Goal: Task Accomplishment & Management: Manage account settings

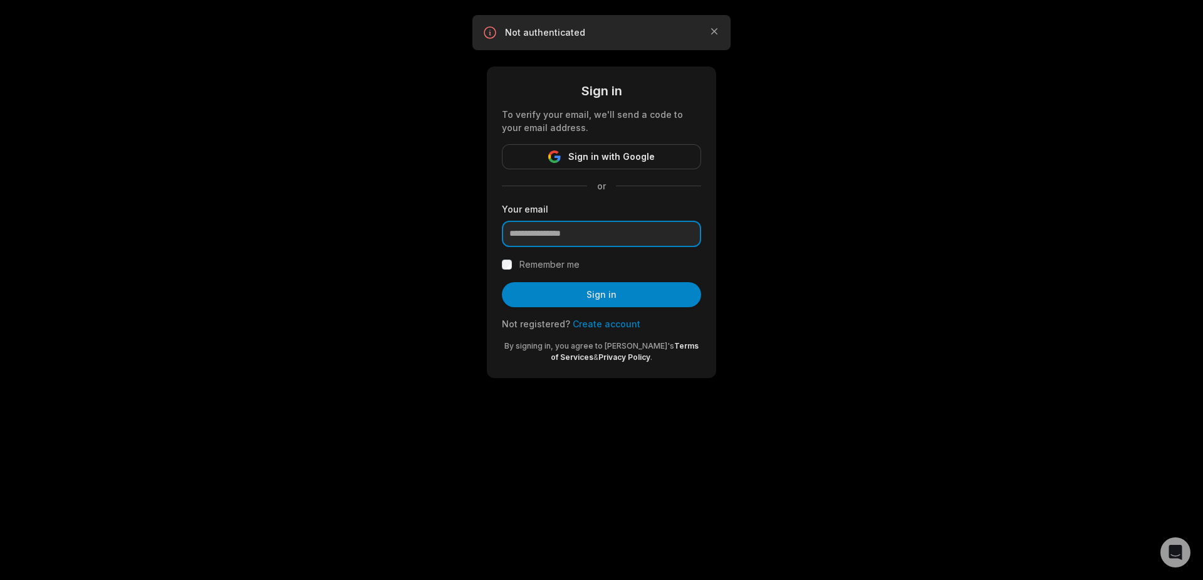
click at [552, 233] on input "email" at bounding box center [601, 234] width 199 height 26
drag, startPoint x: 816, startPoint y: 1, endPoint x: 580, endPoint y: 230, distance: 329.2
click at [580, 230] on input "email" at bounding box center [601, 234] width 199 height 26
type input "**********"
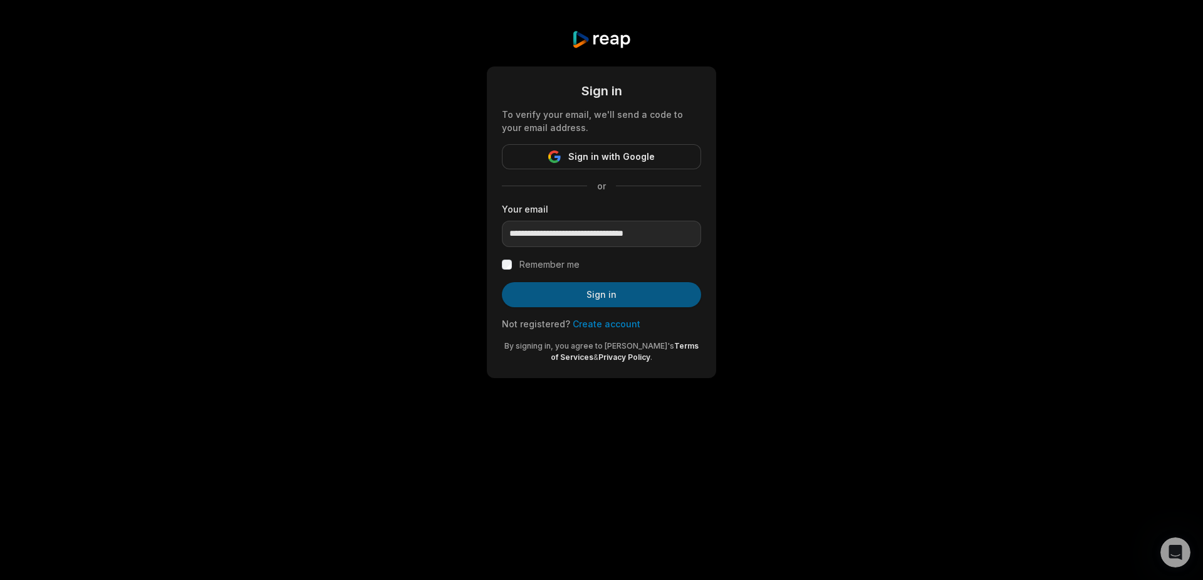
click at [595, 293] on button "Sign in" at bounding box center [601, 294] width 199 height 25
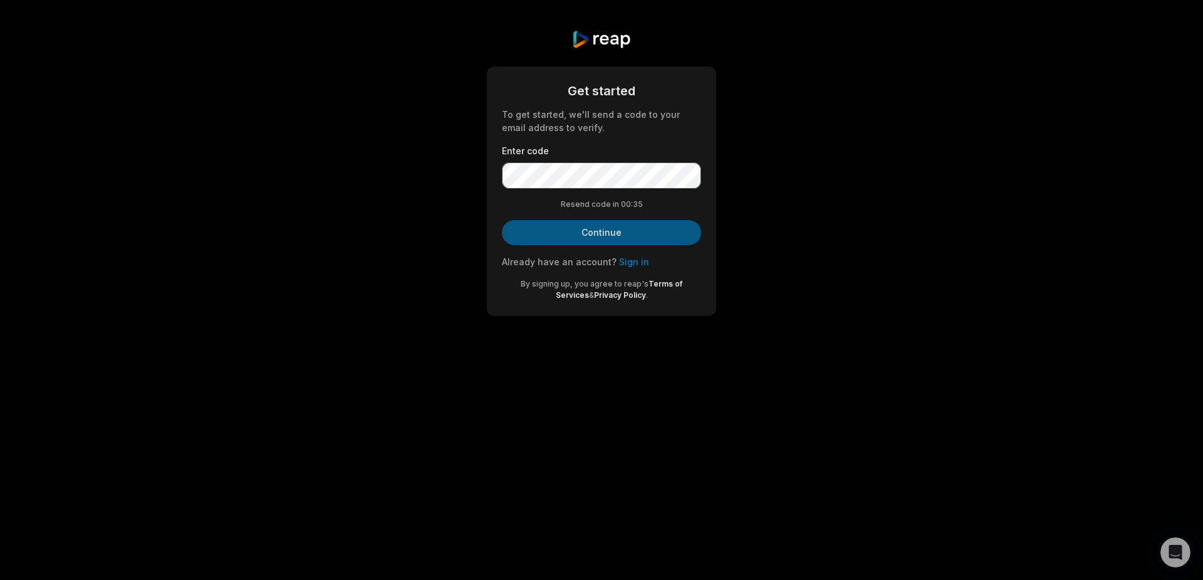
click at [608, 234] on button "Continue" at bounding box center [601, 232] width 199 height 25
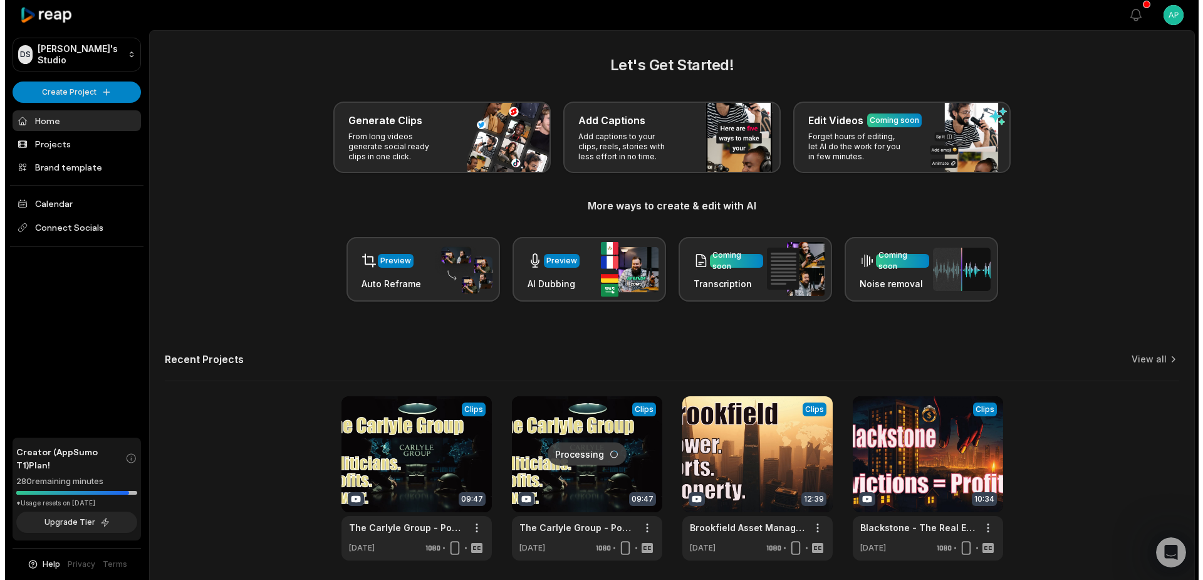
scroll to position [46, 0]
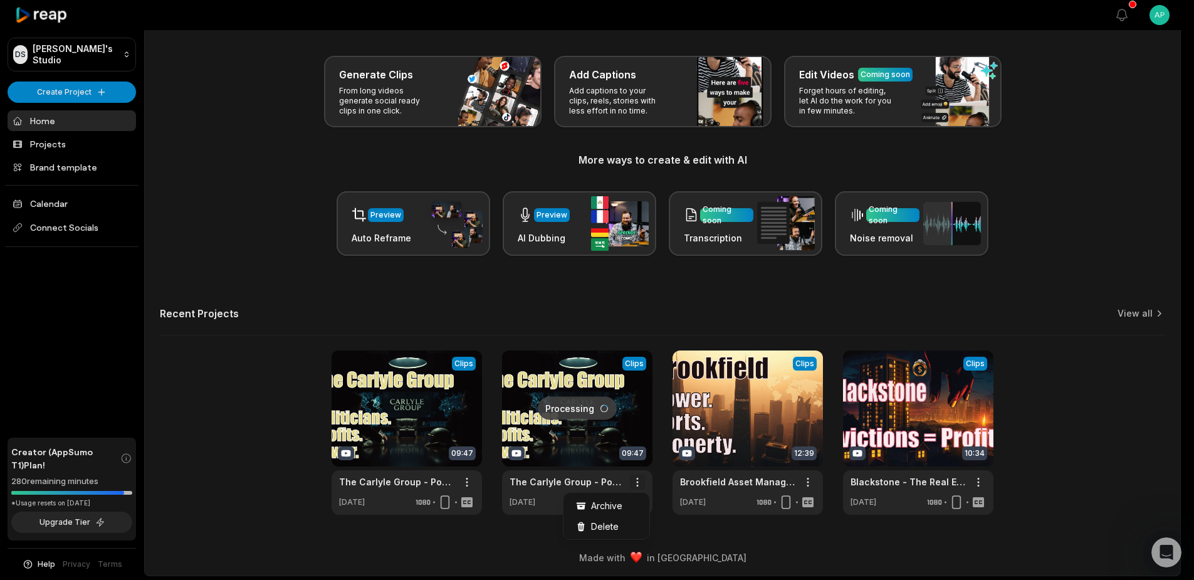
click at [643, 481] on html "DS Derek's Studio Create Project Home Projects Brand template Calendar Connect …" at bounding box center [597, 244] width 1194 height 580
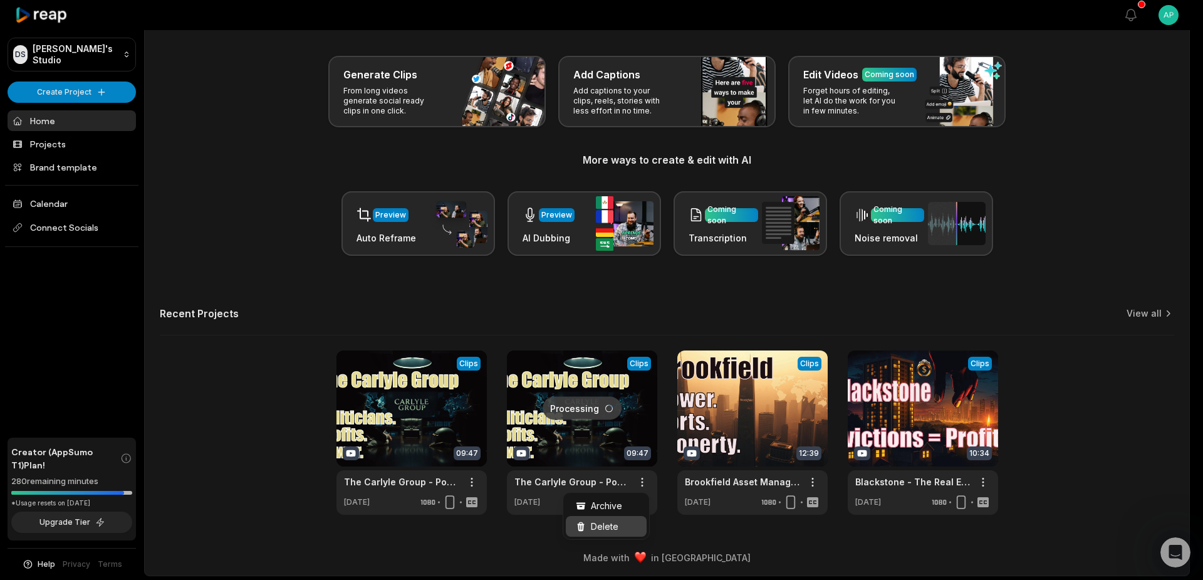
click at [603, 525] on span "Delete" at bounding box center [605, 525] width 28 height 13
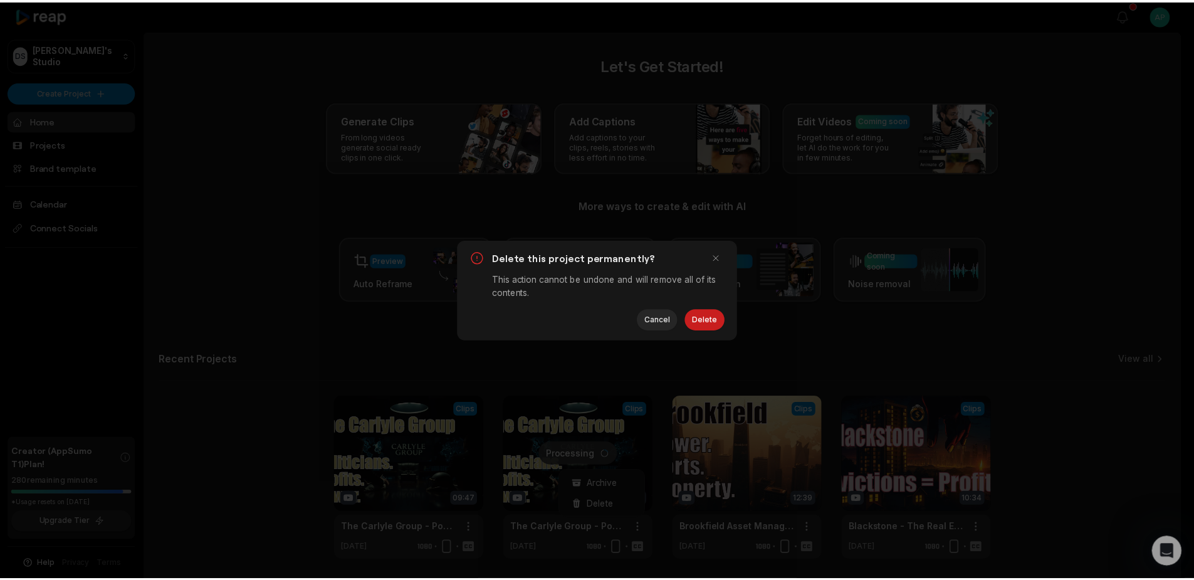
scroll to position [0, 0]
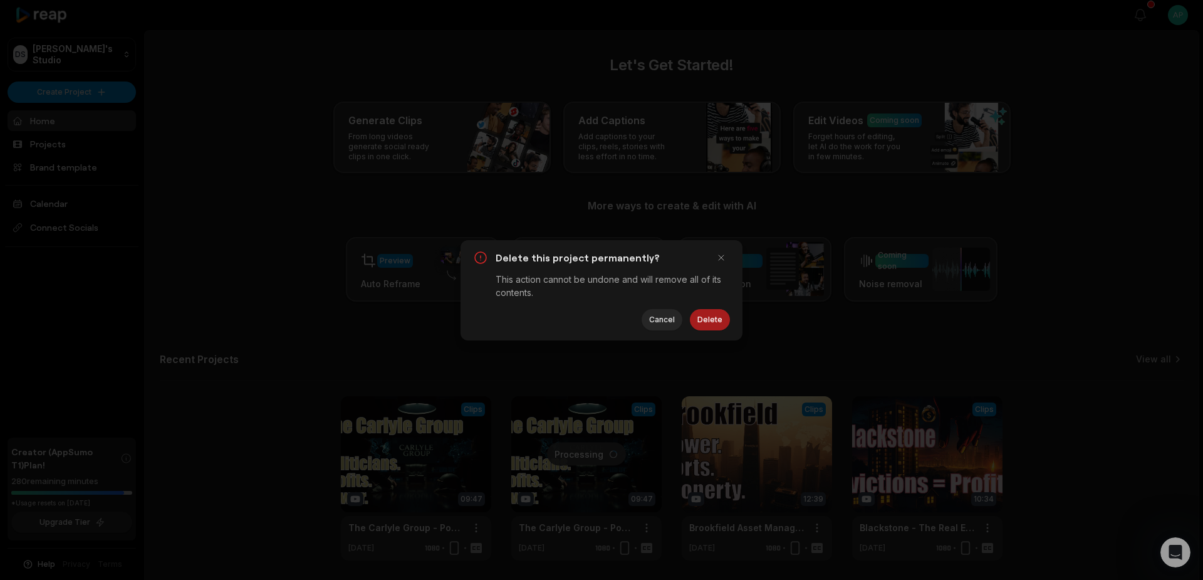
click at [716, 317] on button "Delete" at bounding box center [710, 319] width 40 height 21
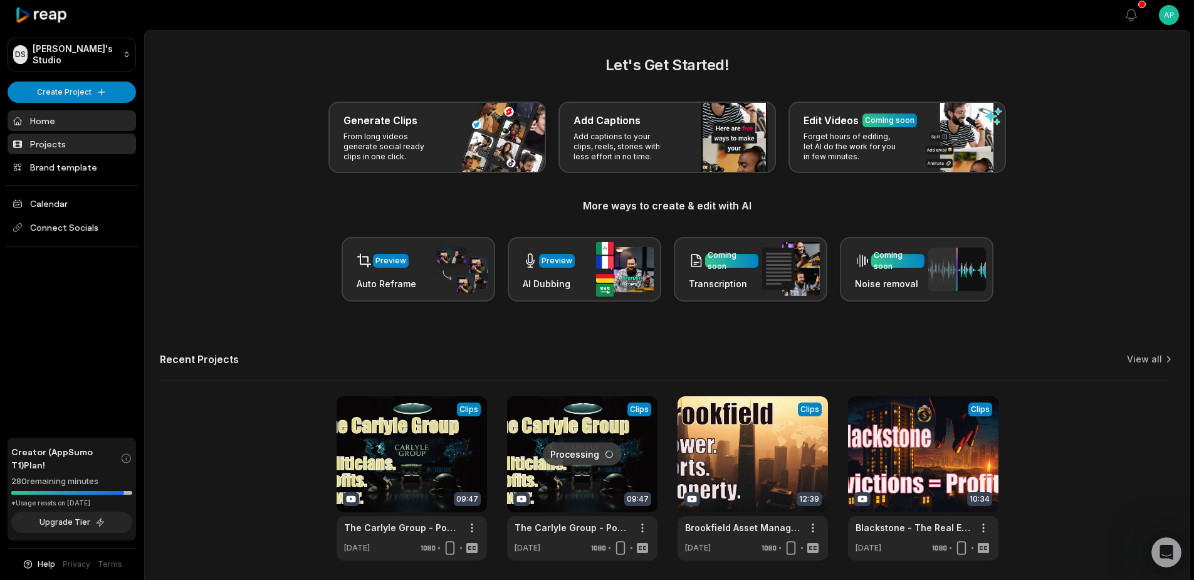
click at [58, 142] on link "Projects" at bounding box center [72, 143] width 128 height 21
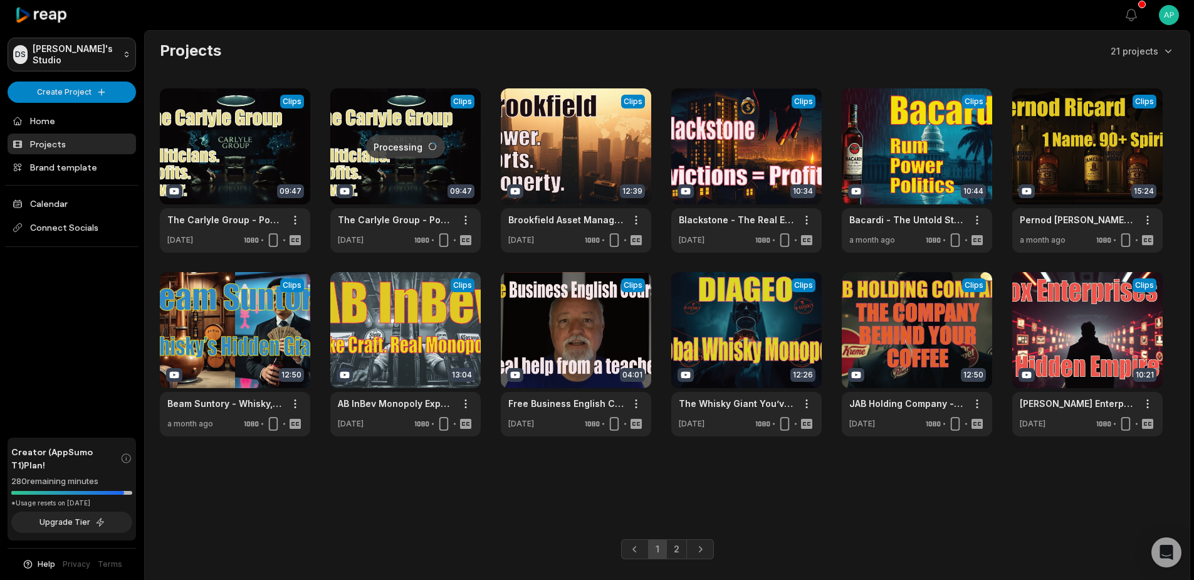
click at [56, 60] on html "DS [PERSON_NAME]'s Studio Create Project Home Projects Brand template Calendar …" at bounding box center [597, 290] width 1194 height 580
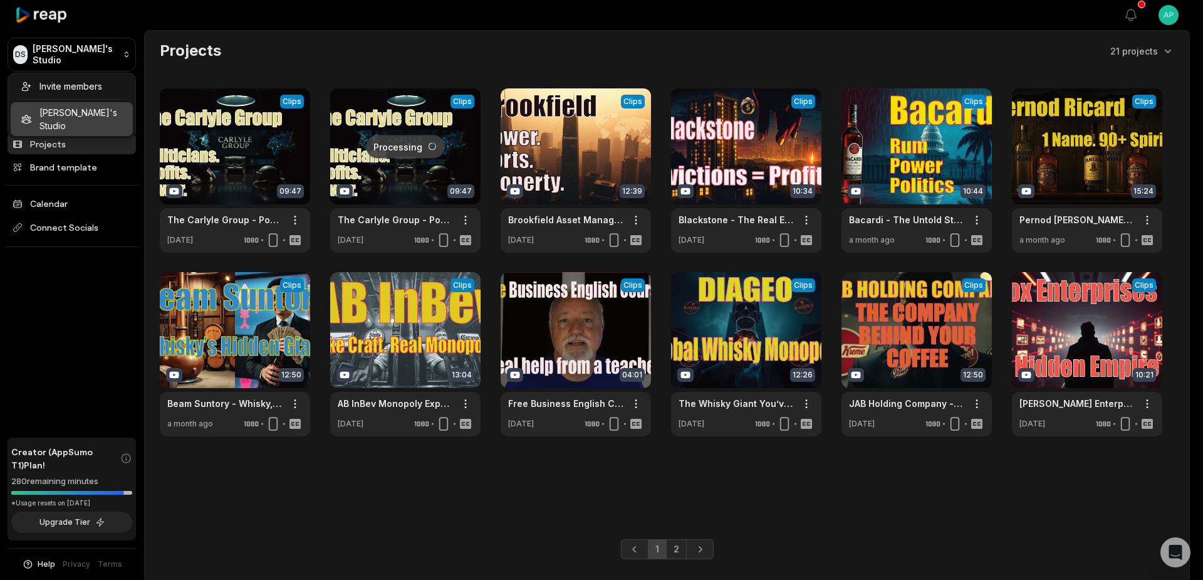
click at [64, 49] on html "DS [PERSON_NAME]'s Studio Create Project Home Projects Brand template Calendar …" at bounding box center [601, 290] width 1203 height 580
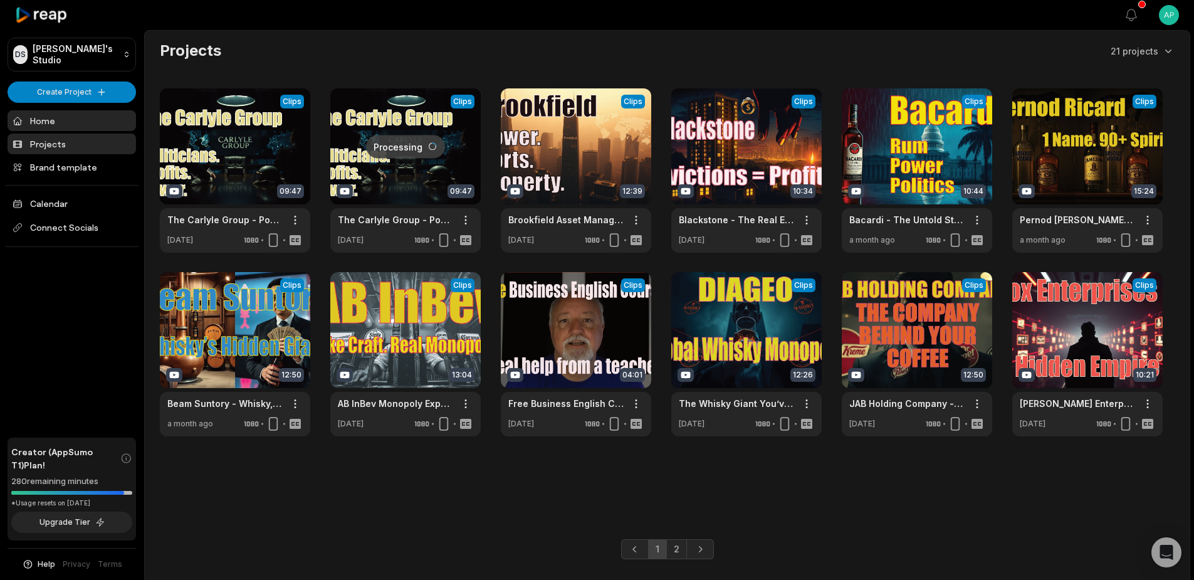
click at [54, 113] on link "Home" at bounding box center [72, 120] width 128 height 21
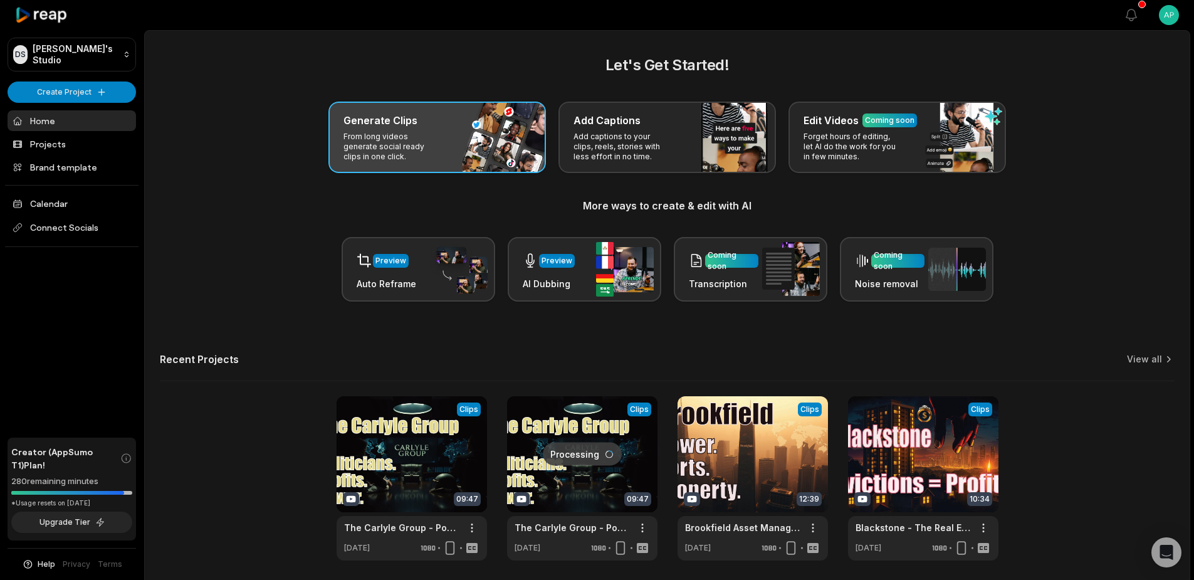
click at [399, 138] on p "From long videos generate social ready clips in one click." at bounding box center [391, 147] width 97 height 30
